Goal: Find specific page/section: Find specific page/section

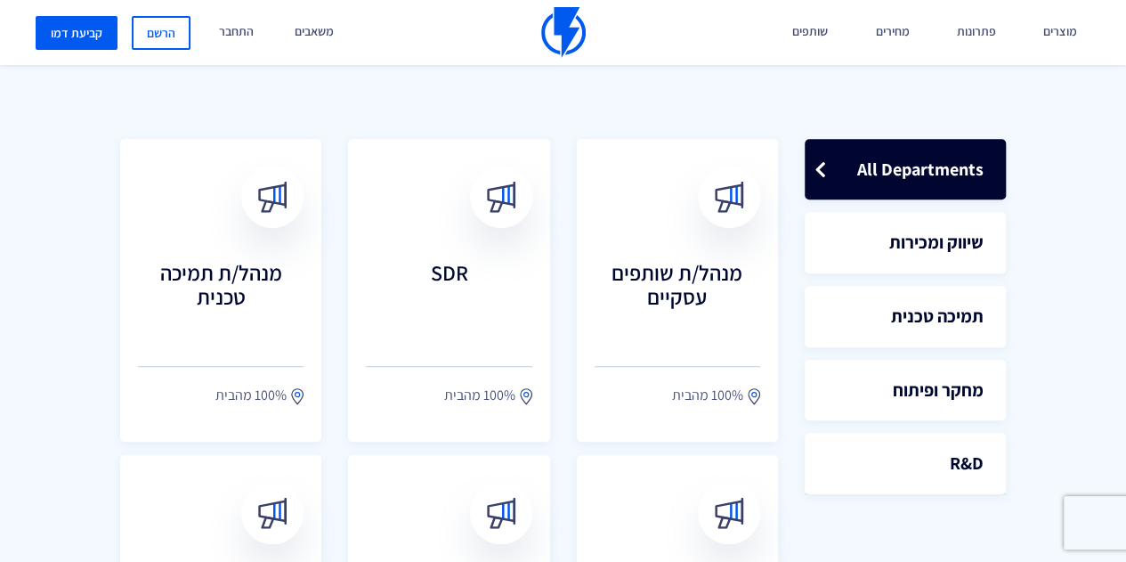
scroll to position [534, 0]
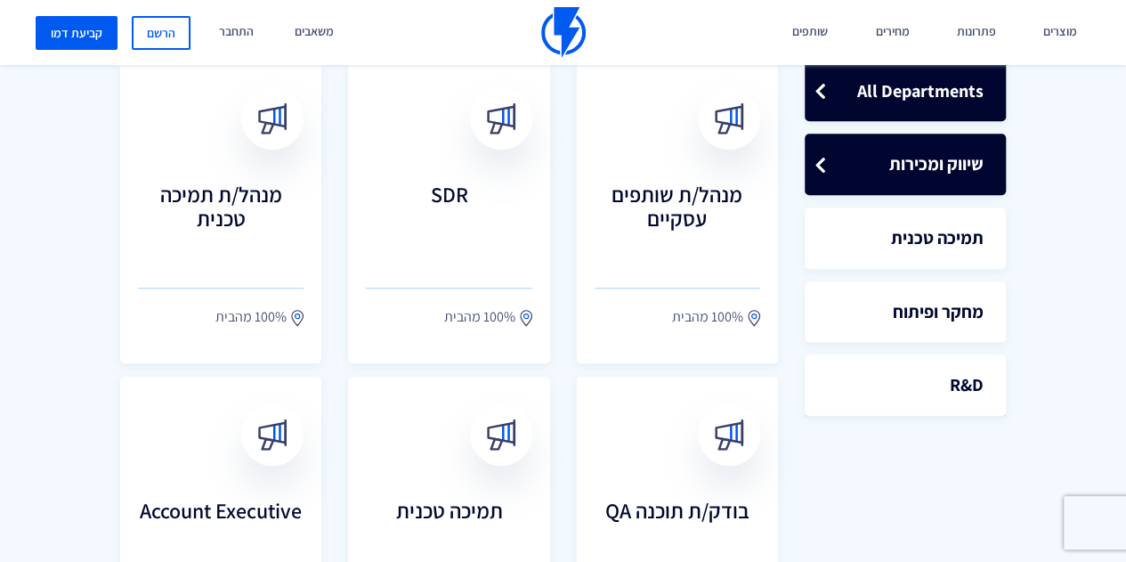
click at [873, 170] on link "שיווק ומכירות" at bounding box center [905, 164] width 201 height 61
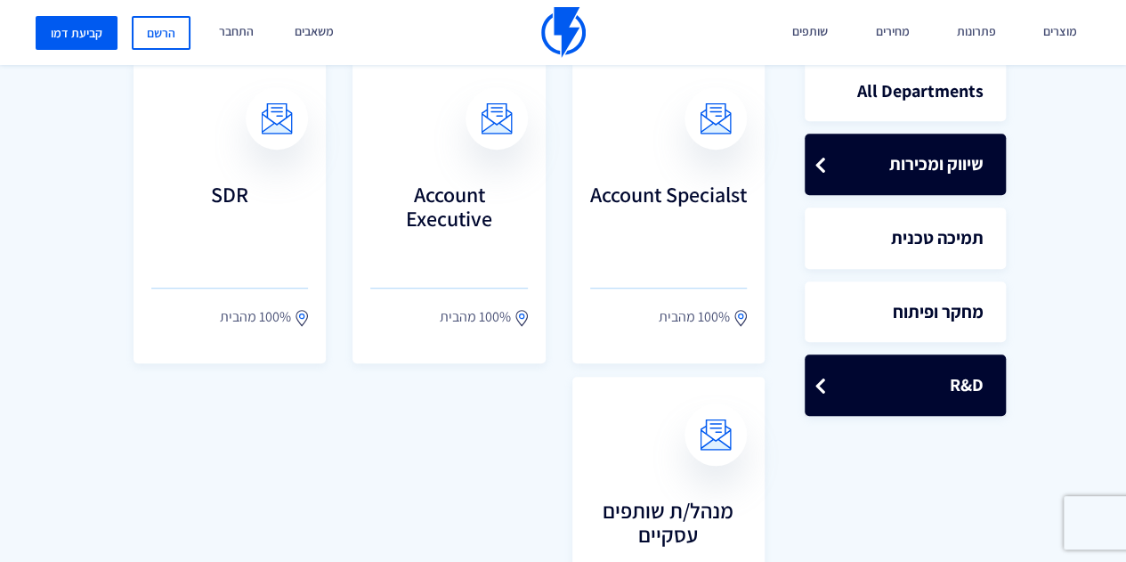
click at [824, 371] on link "R&D" at bounding box center [905, 384] width 201 height 61
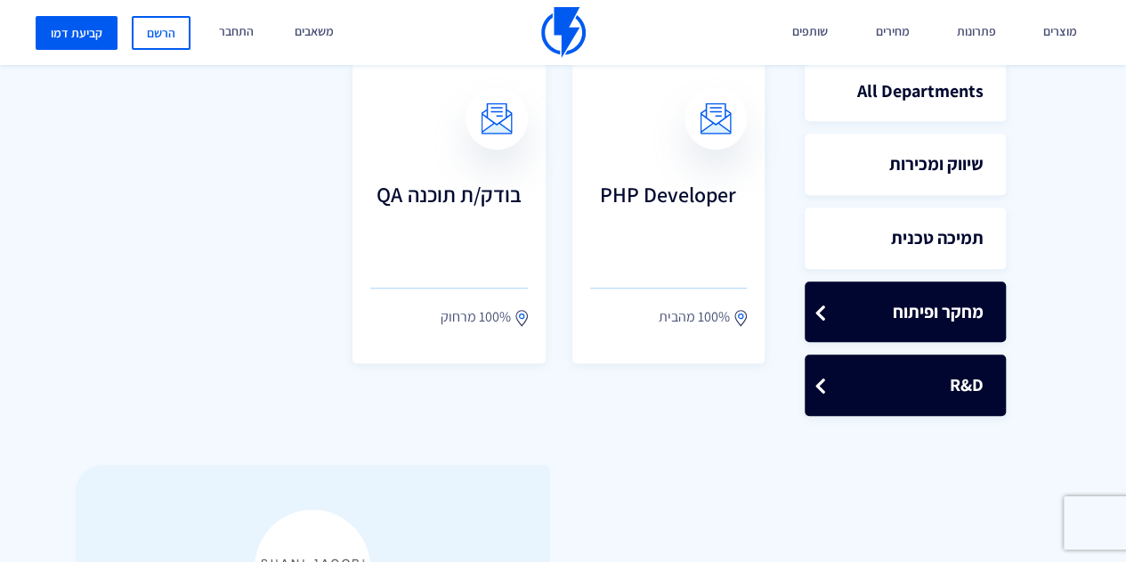
click at [814, 328] on link "מחקר ופיתוח" at bounding box center [905, 311] width 201 height 61
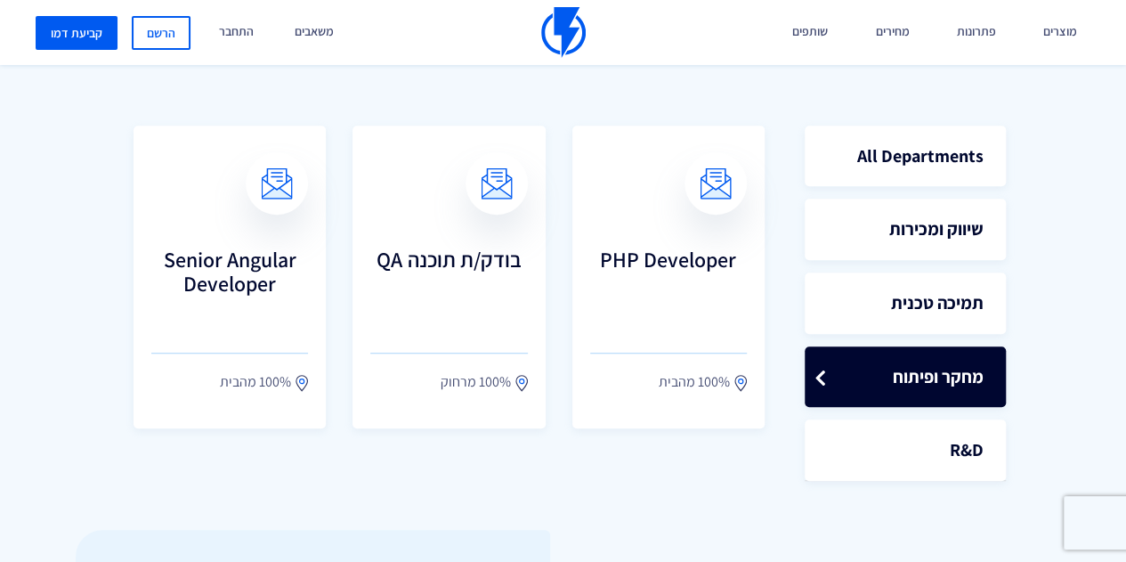
scroll to position [445, 0]
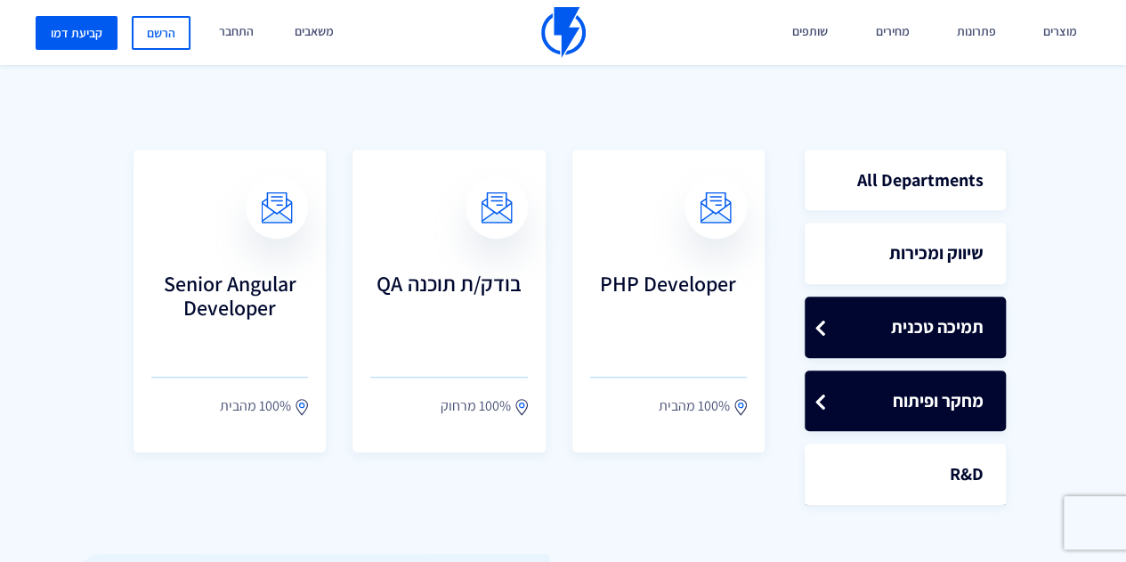
click at [817, 333] on link "תמיכה טכנית" at bounding box center [905, 327] width 201 height 61
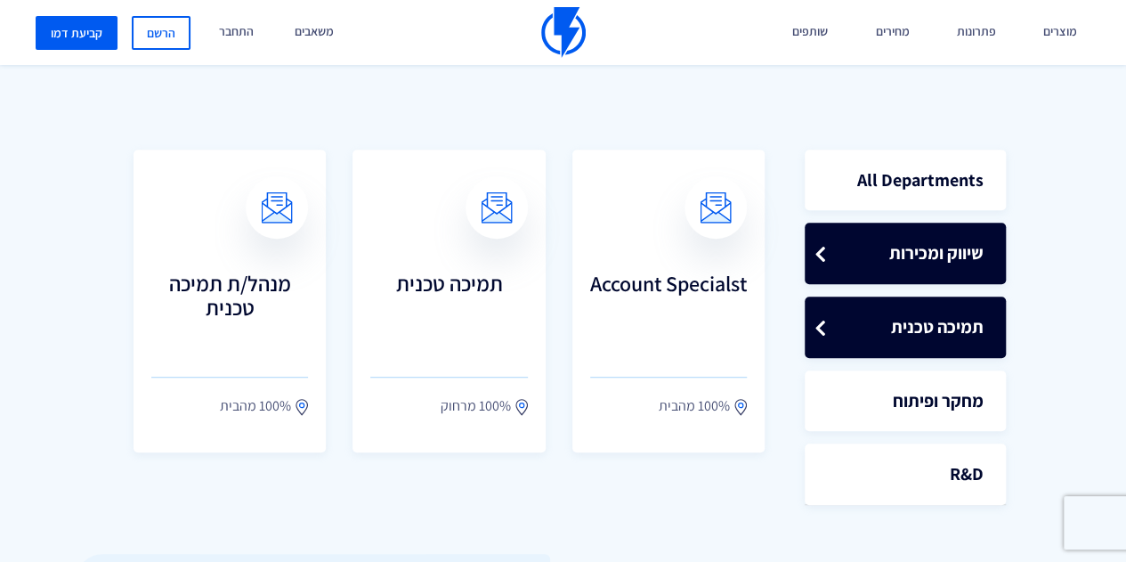
click at [828, 257] on link "שיווק ומכירות" at bounding box center [905, 253] width 201 height 61
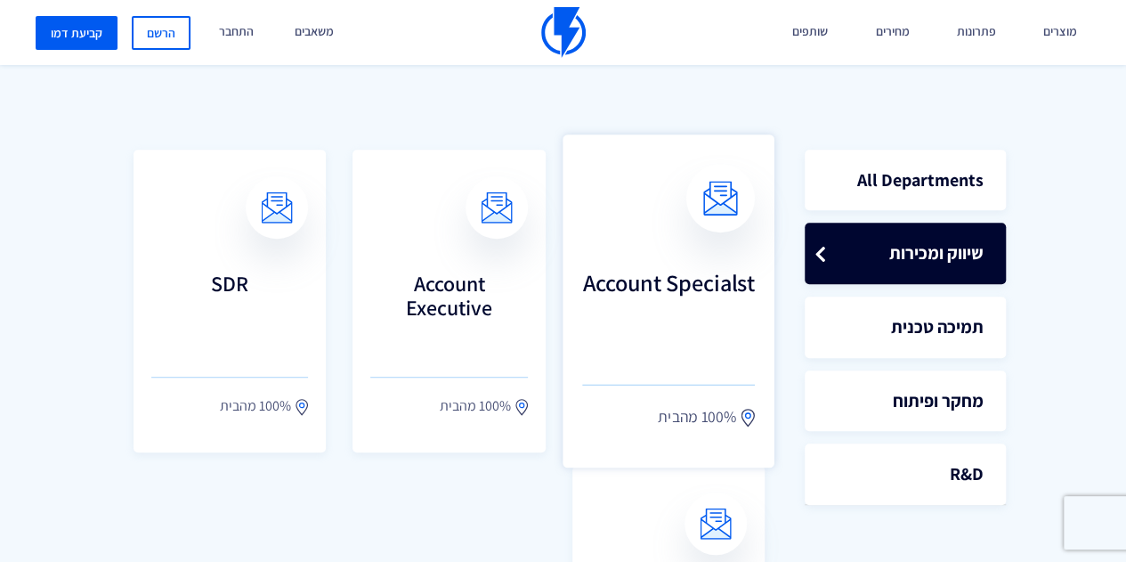
click at [670, 250] on link "Account Specialst 100% מהבית" at bounding box center [669, 300] width 212 height 333
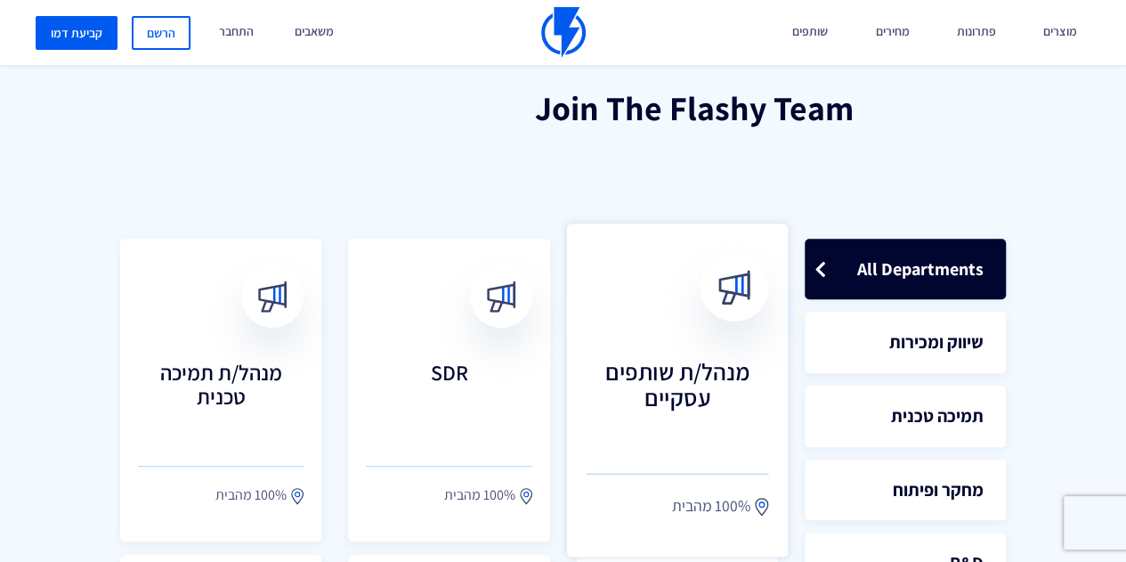
scroll to position [534, 0]
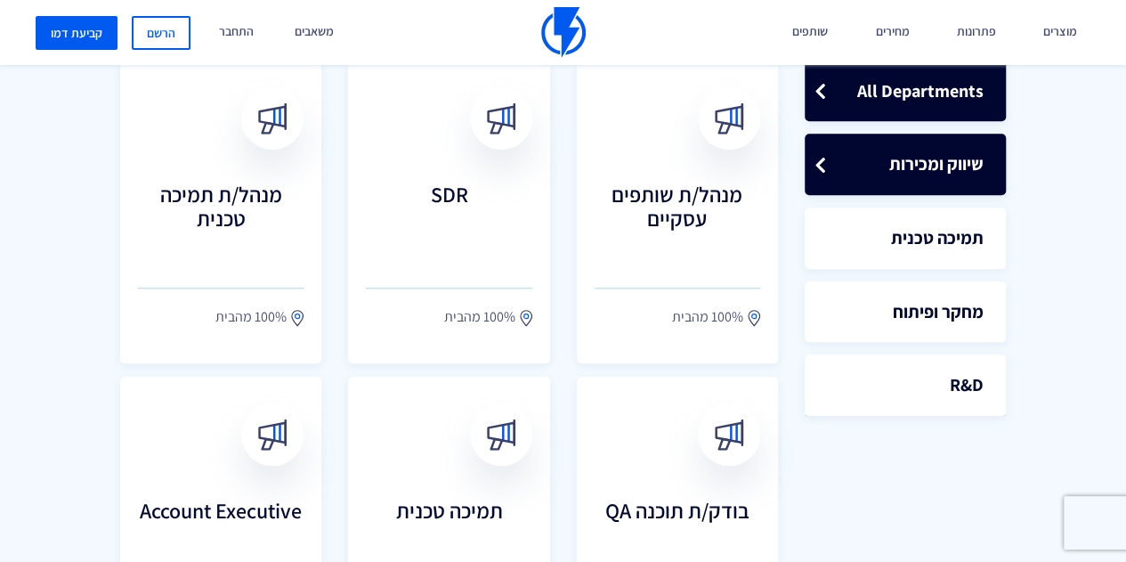
click at [905, 174] on link "שיווק ומכירות" at bounding box center [905, 164] width 201 height 61
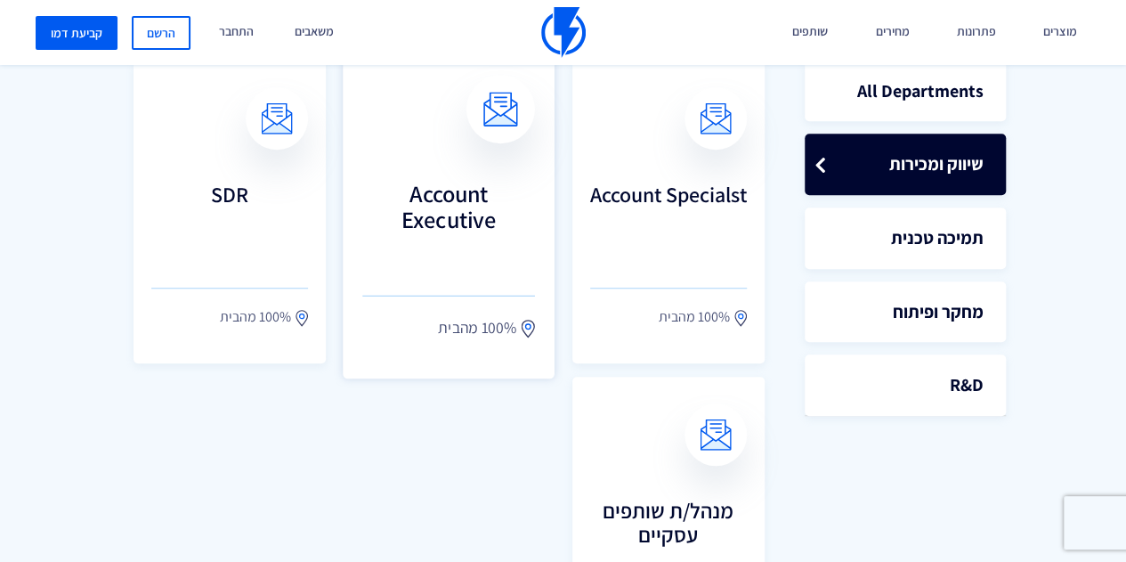
click at [498, 175] on link "Account Executive 100% מהבית" at bounding box center [449, 211] width 212 height 333
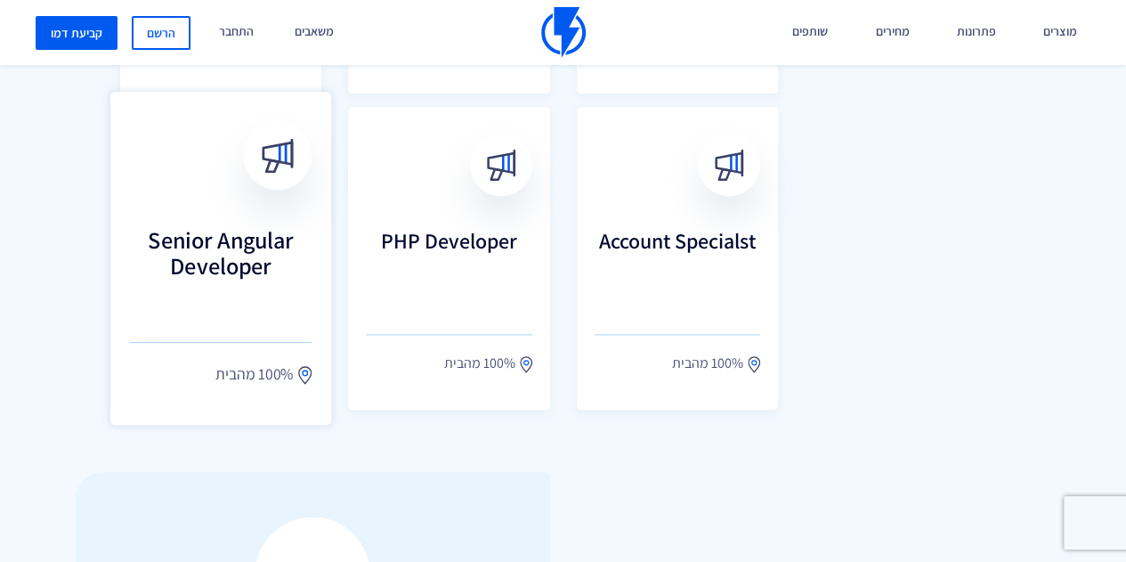
scroll to position [1158, 0]
